Goal: Information Seeking & Learning: Understand process/instructions

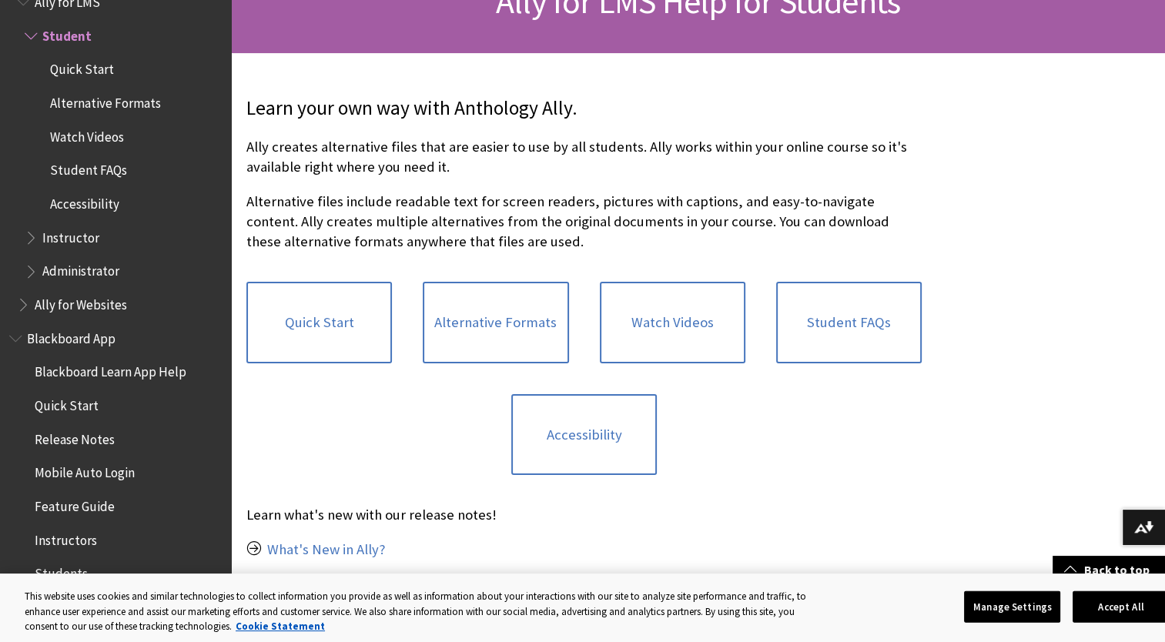
scroll to position [231, 0]
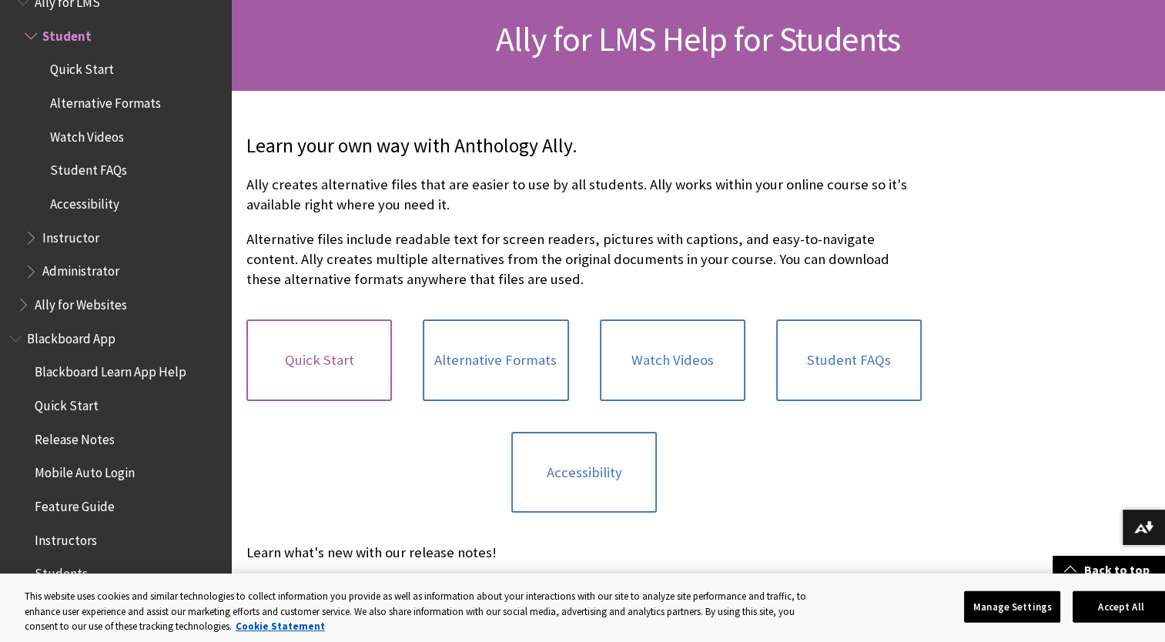
click at [301, 337] on link "Quick Start" at bounding box center [319, 361] width 146 height 82
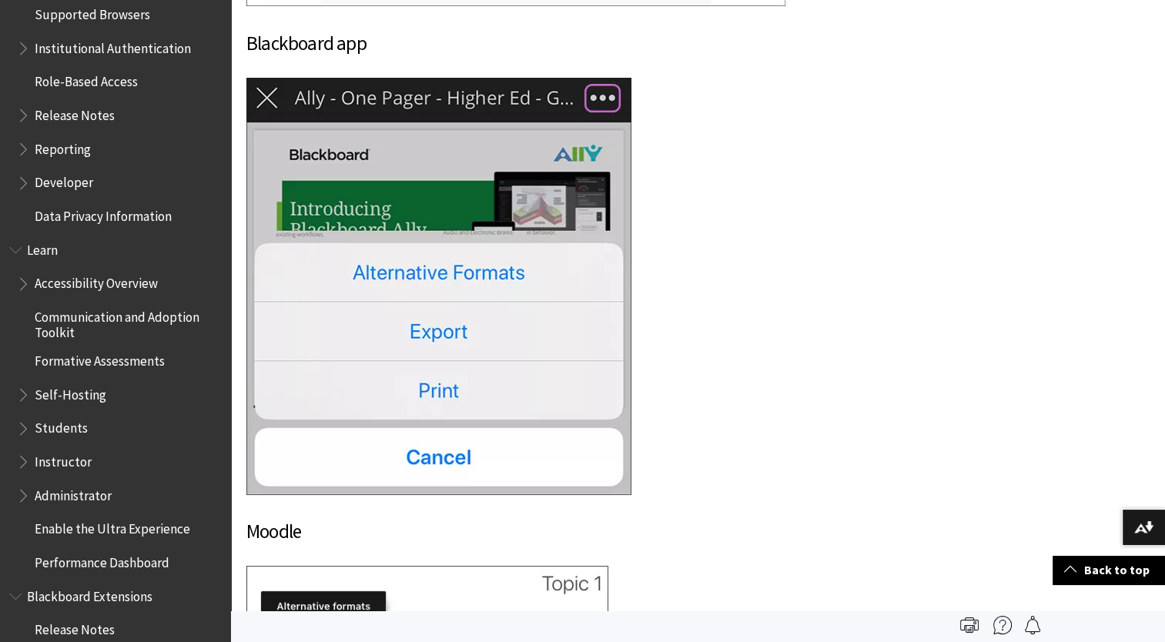
scroll to position [1437, 0]
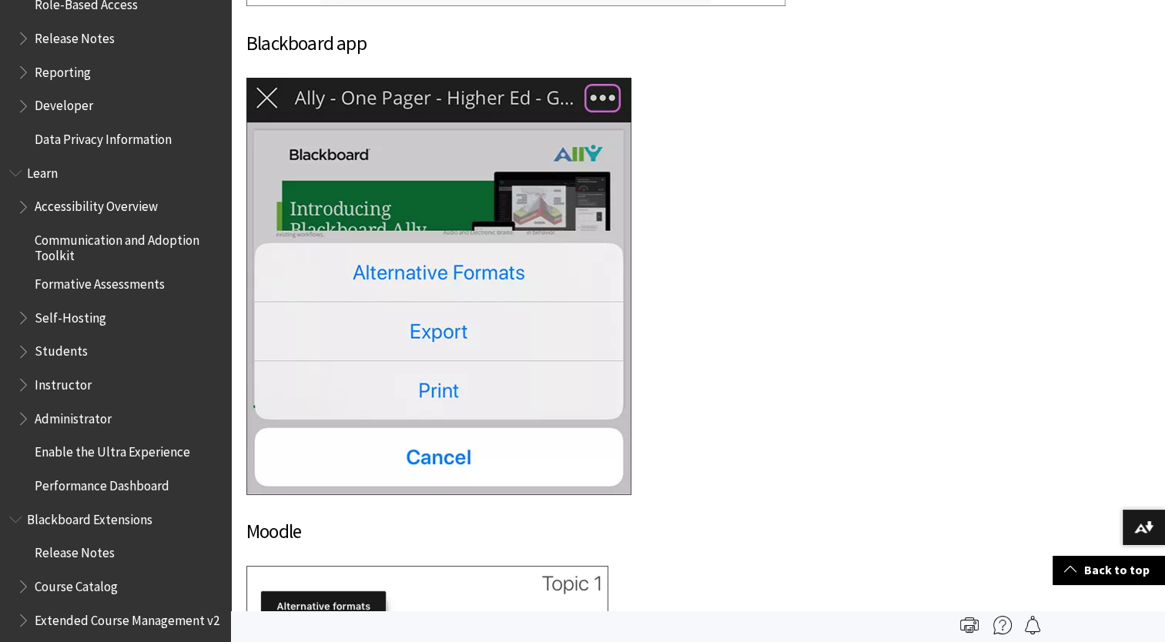
click at [63, 353] on span "Students" at bounding box center [61, 349] width 53 height 21
